Goal: Task Accomplishment & Management: Complete application form

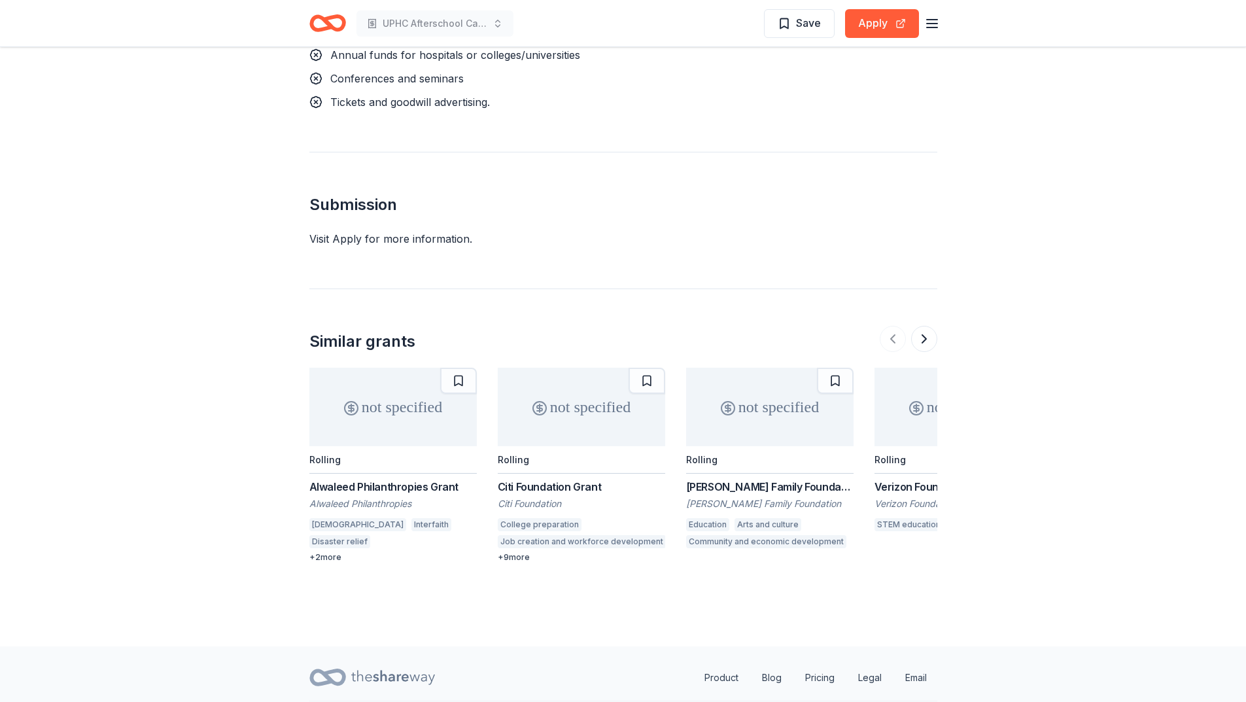
scroll to position [1914, 0]
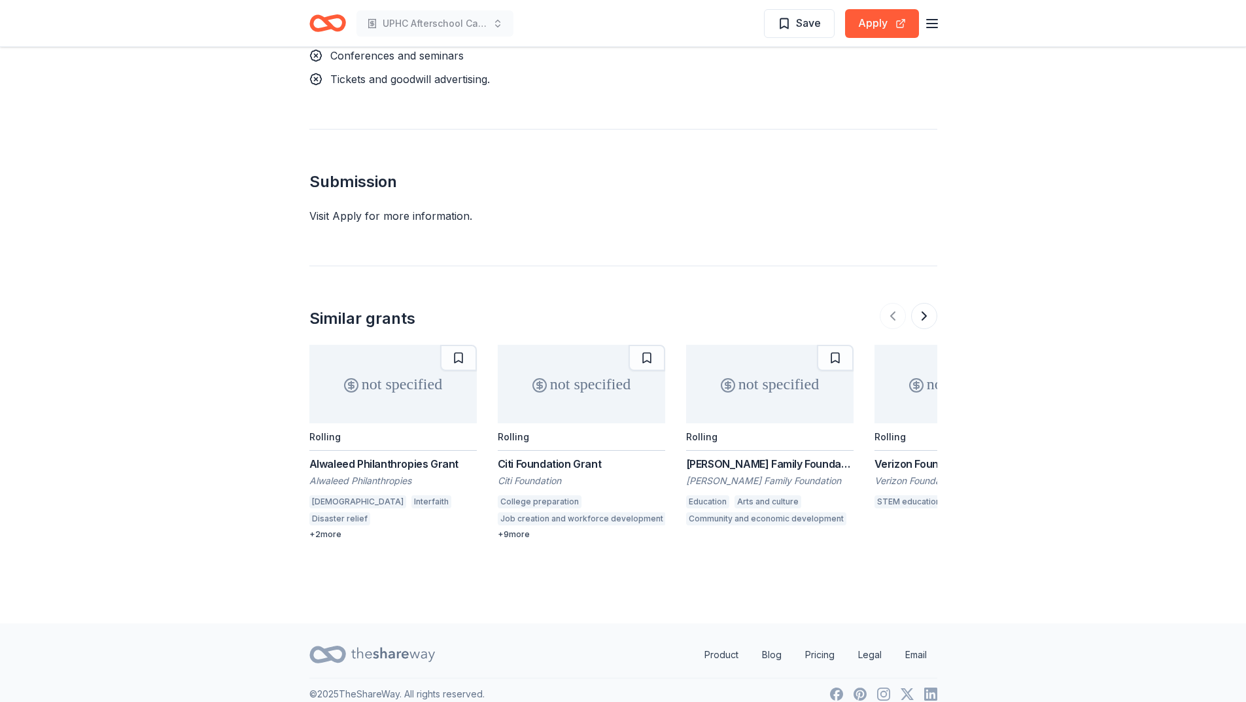
click at [350, 208] on div "Visit Apply for more information." at bounding box center [623, 216] width 628 height 16
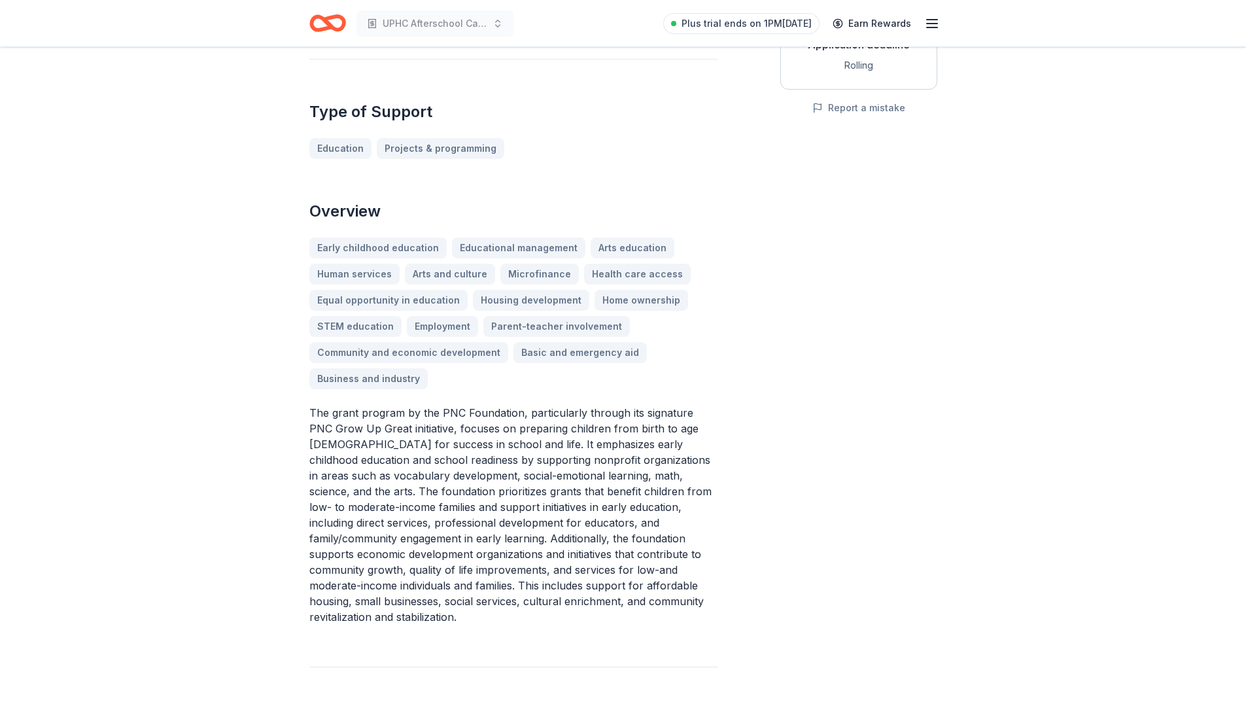
scroll to position [0, 0]
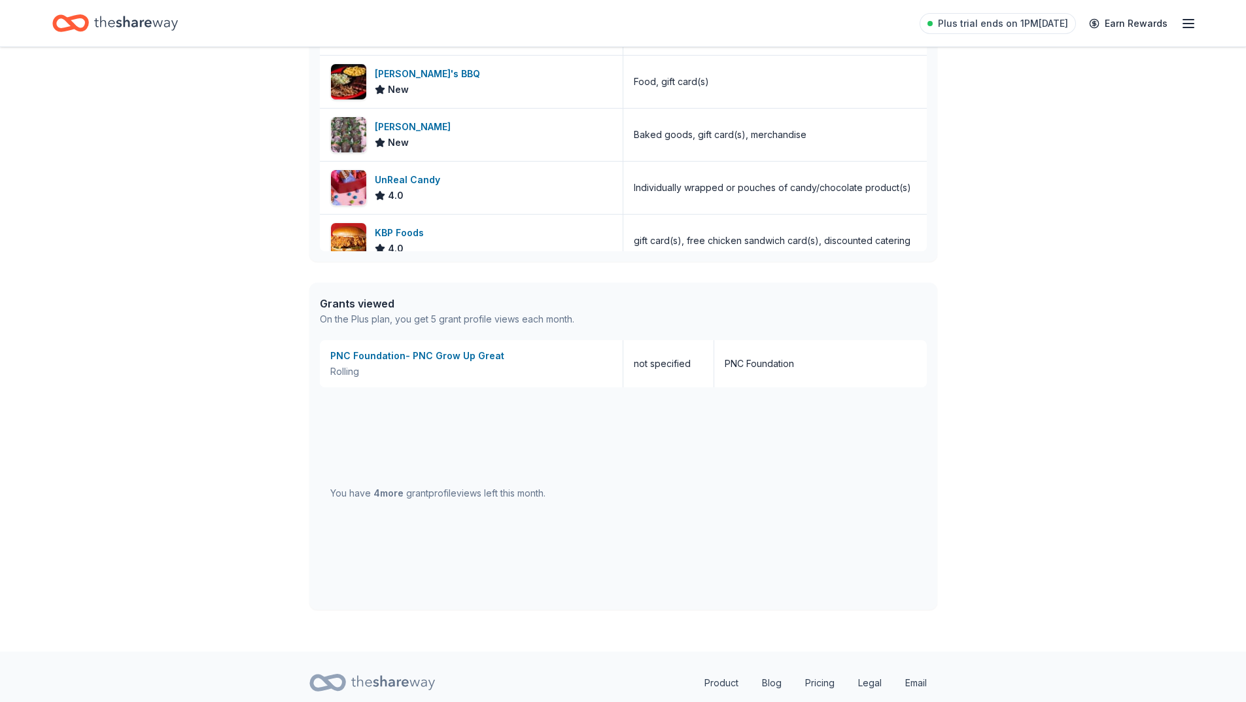
scroll to position [969, 0]
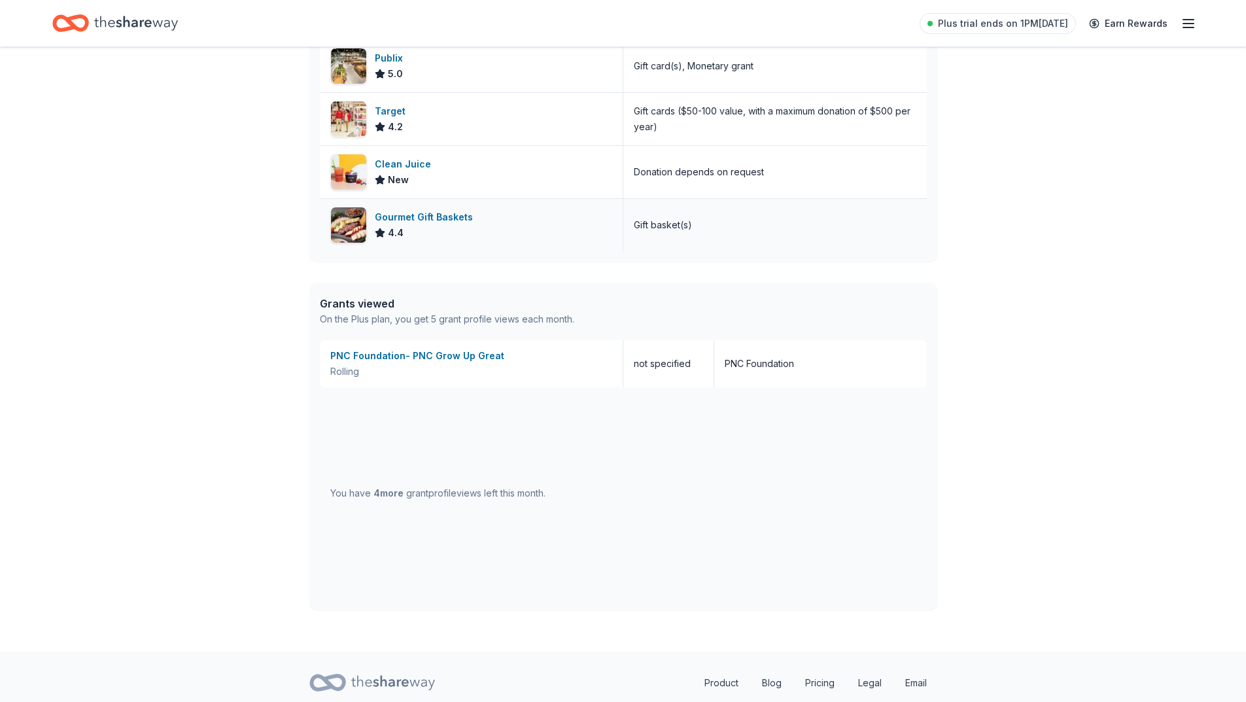
click at [430, 218] on div "Gourmet Gift Baskets" at bounding box center [426, 217] width 103 height 16
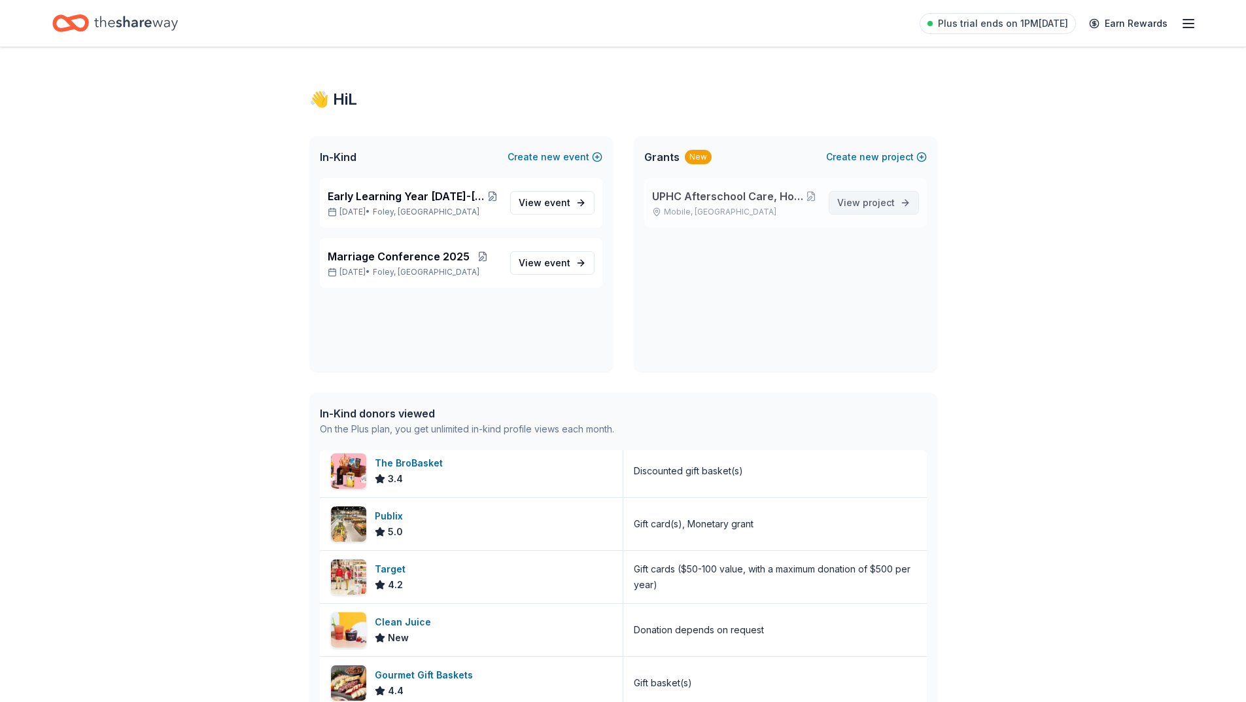
click at [869, 204] on span "project" at bounding box center [878, 202] width 32 height 11
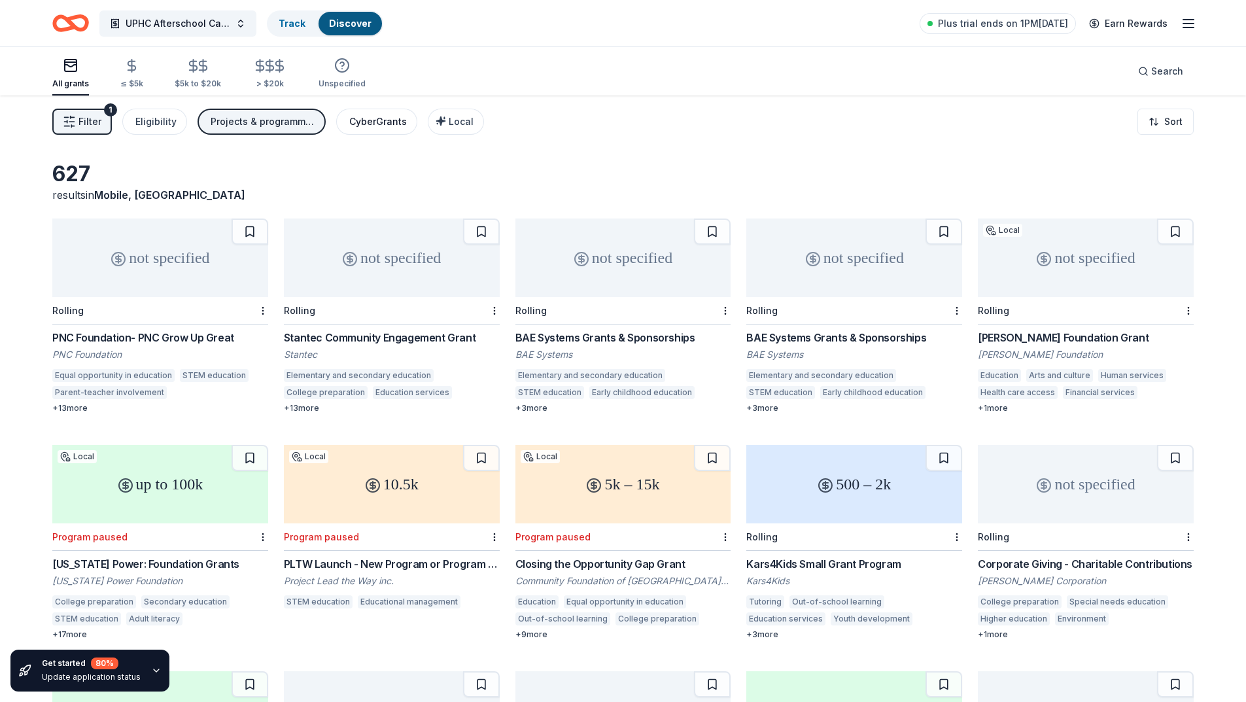
click at [375, 126] on div "CyberGrants" at bounding box center [378, 122] width 58 height 16
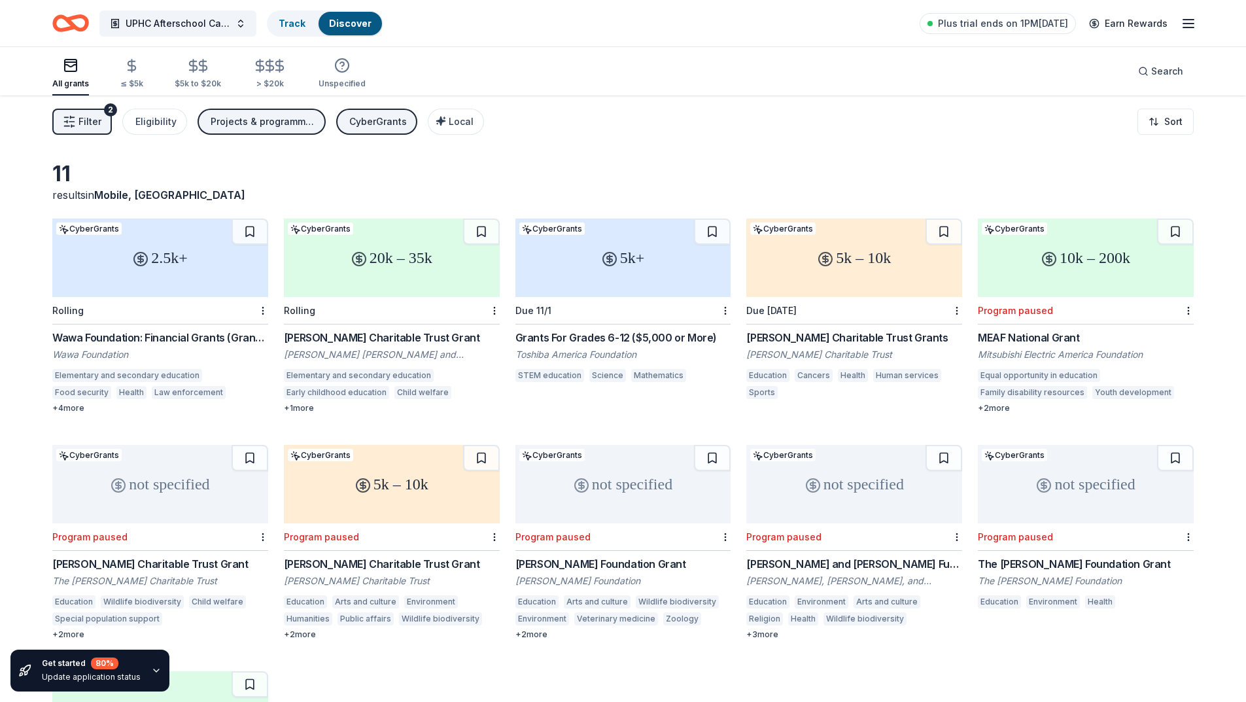
click at [158, 258] on div "2.5k+" at bounding box center [160, 257] width 216 height 78
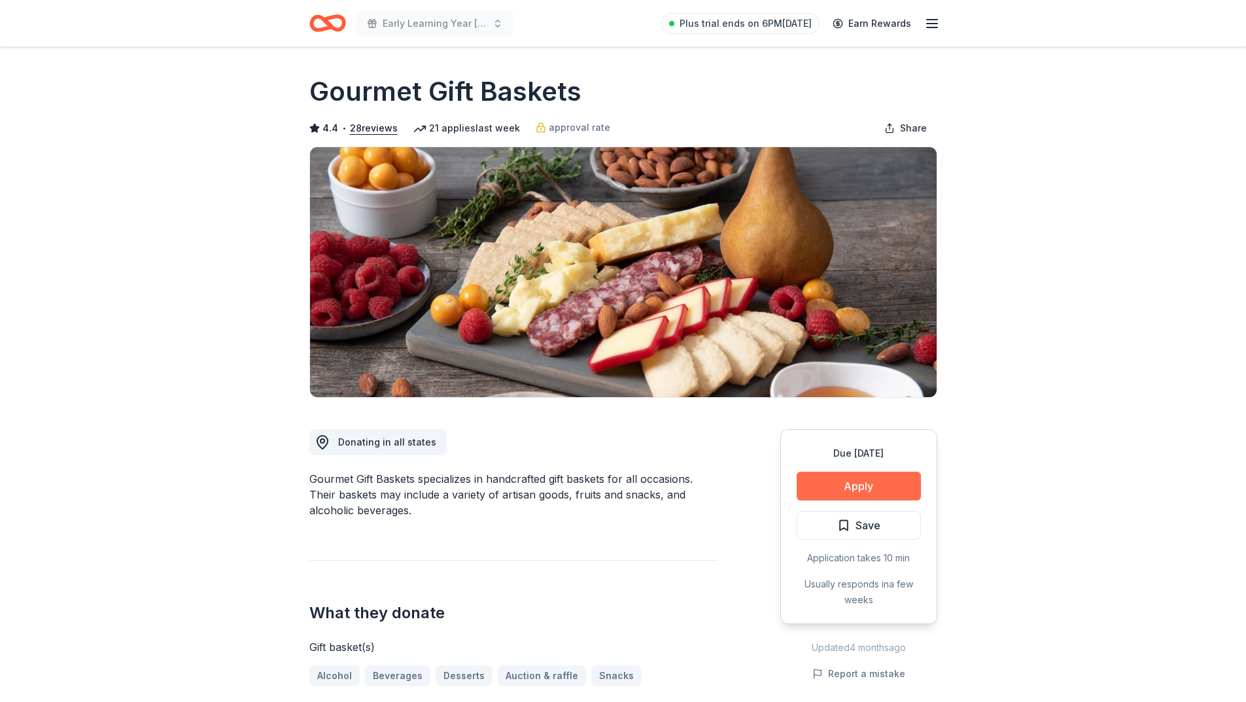
click at [849, 488] on button "Apply" at bounding box center [858, 485] width 124 height 29
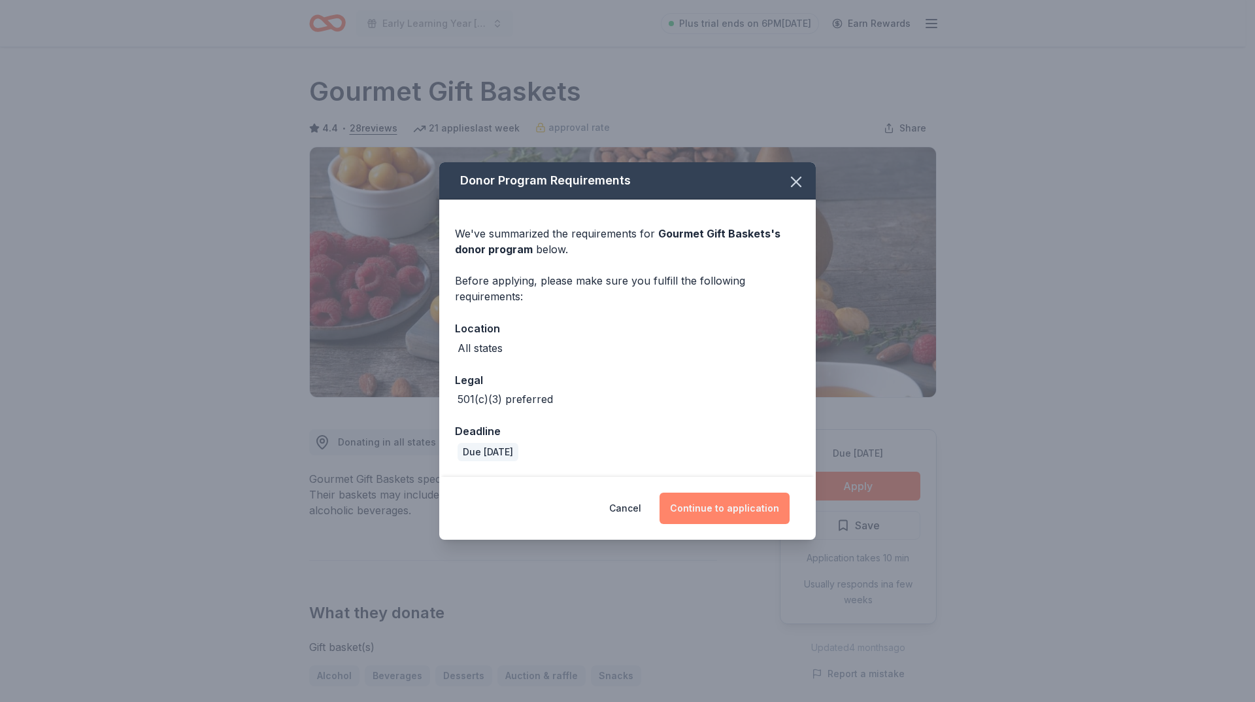
click at [719, 510] on button "Continue to application" at bounding box center [725, 507] width 130 height 31
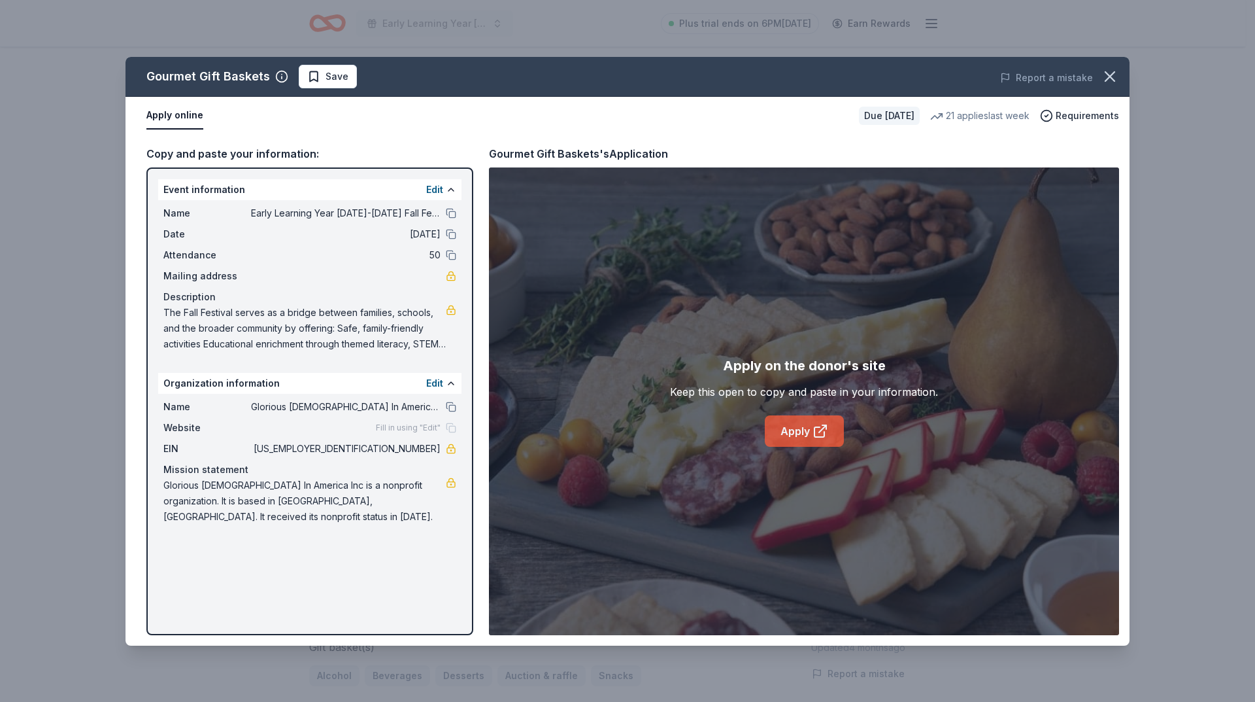
click at [798, 434] on link "Apply" at bounding box center [804, 430] width 79 height 31
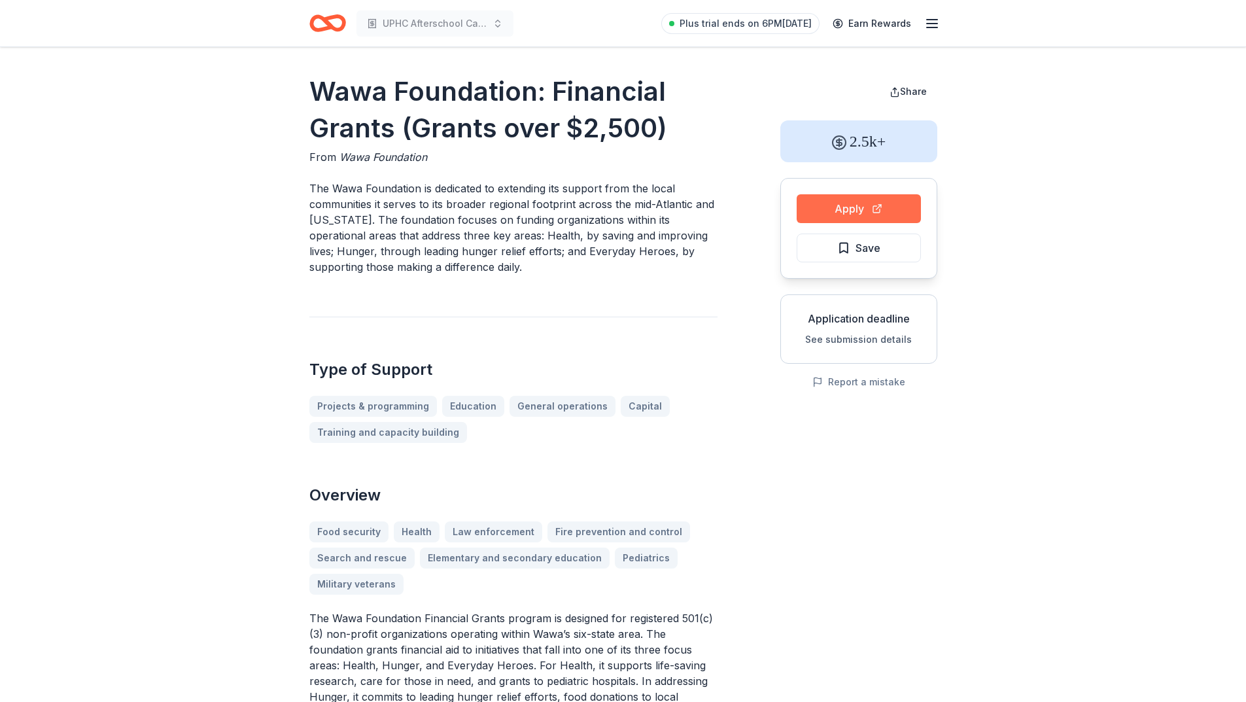
click at [852, 206] on button "Apply" at bounding box center [858, 208] width 124 height 29
drag, startPoint x: 830, startPoint y: 209, endPoint x: 810, endPoint y: 213, distance: 21.3
click at [810, 213] on button "Apply" at bounding box center [858, 208] width 124 height 29
